Goal: Communication & Community: Share content

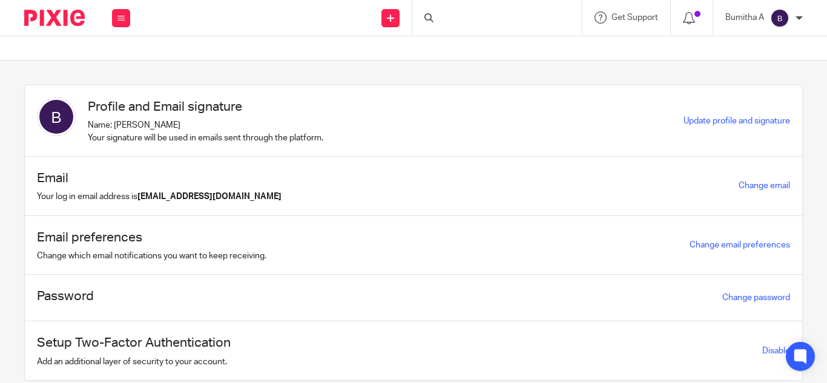
click at [486, 15] on div at bounding box center [498, 18] width 170 height 36
drag, startPoint x: 486, startPoint y: 15, endPoint x: 465, endPoint y: 15, distance: 21.8
click at [465, 15] on input "Search" at bounding box center [491, 20] width 109 height 11
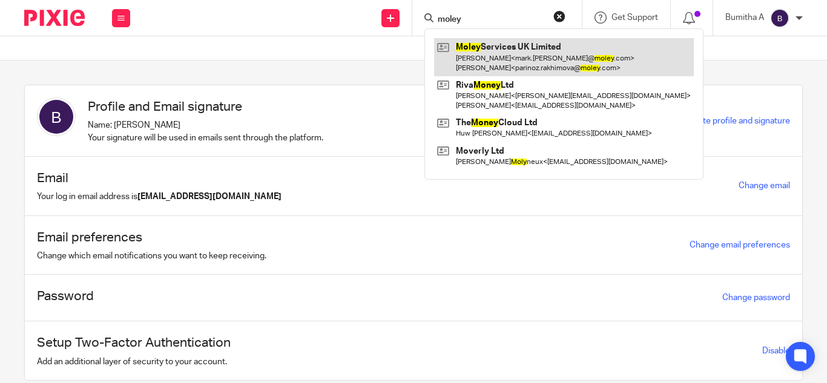
type input "moley"
click at [488, 53] on link at bounding box center [564, 57] width 260 height 38
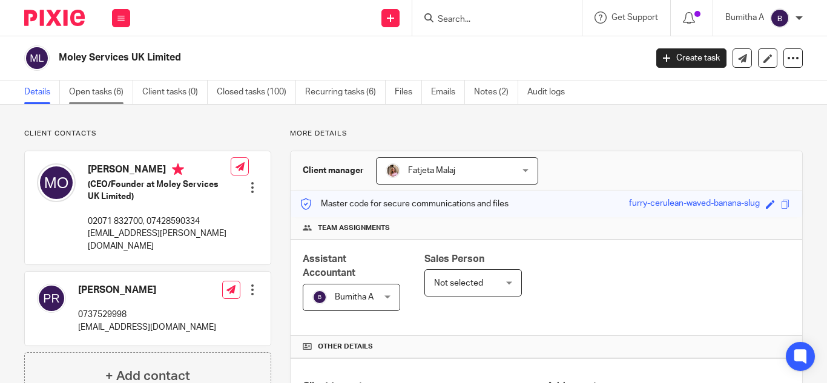
click at [119, 88] on link "Open tasks (6)" at bounding box center [101, 93] width 64 height 24
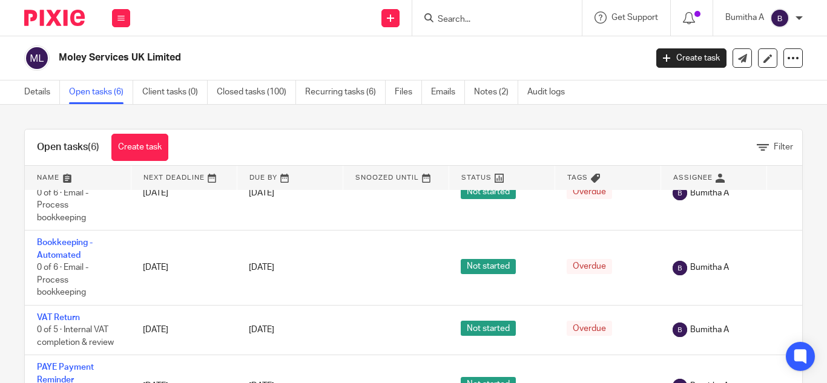
scroll to position [195, 0]
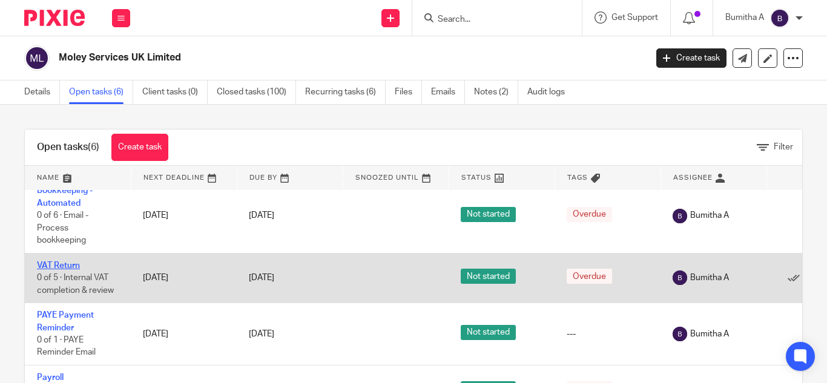
click at [71, 262] on link "VAT Return" at bounding box center [58, 266] width 43 height 8
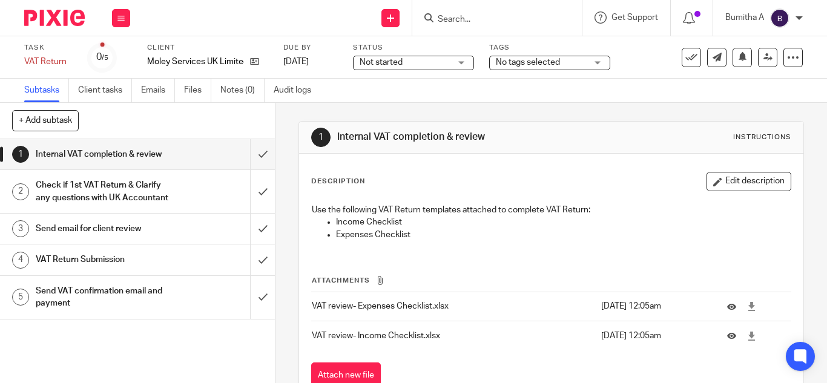
click at [102, 238] on h1 "Send email for client review" at bounding box center [103, 229] width 135 height 18
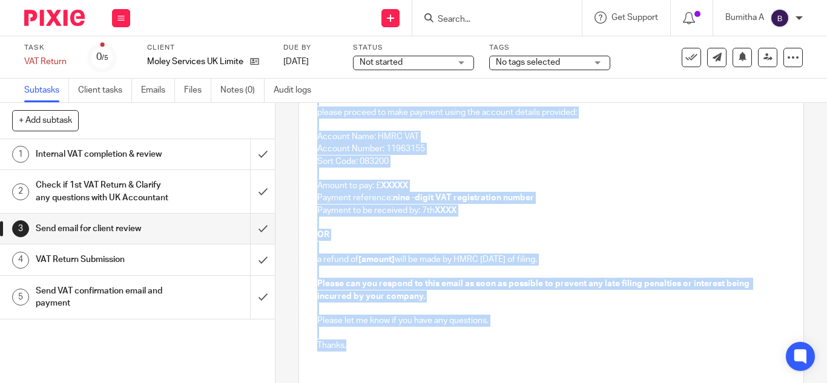
scroll to position [343, 0]
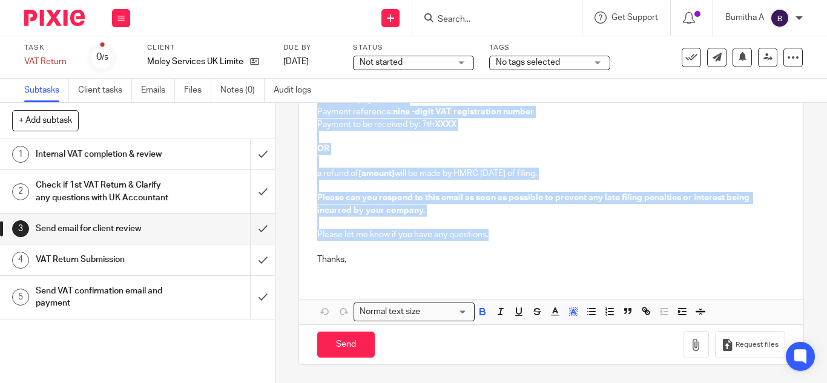
drag, startPoint x: 314, startPoint y: 151, endPoint x: 493, endPoint y: 240, distance: 199.9
click at [493, 240] on div "Hi Mark, Please see attached your VAT report for the period ending XXXXX . Plea…" at bounding box center [551, 86] width 505 height 377
copy div "Hi Mark, Please see attached your VAT report for the period ending XXXXX . Plea…"
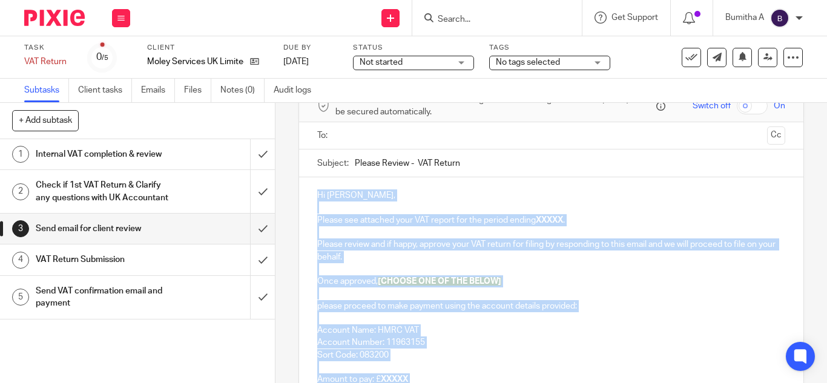
scroll to position [0, 0]
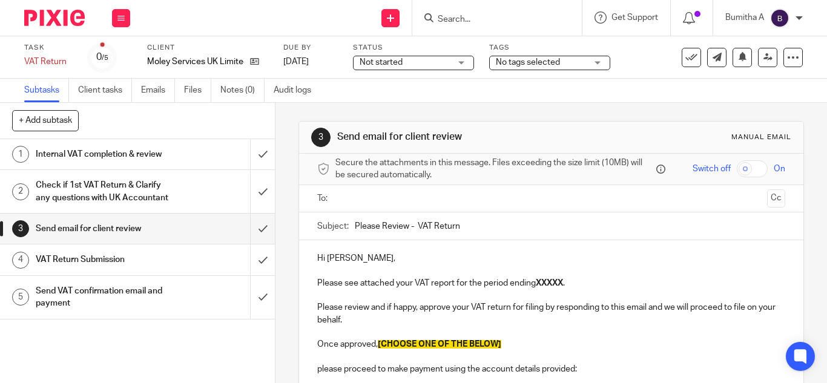
drag, startPoint x: 351, startPoint y: 225, endPoint x: 458, endPoint y: 224, distance: 107.2
click at [458, 224] on input "Please Review - VAT Return" at bounding box center [570, 226] width 431 height 27
